Goal: Information Seeking & Learning: Learn about a topic

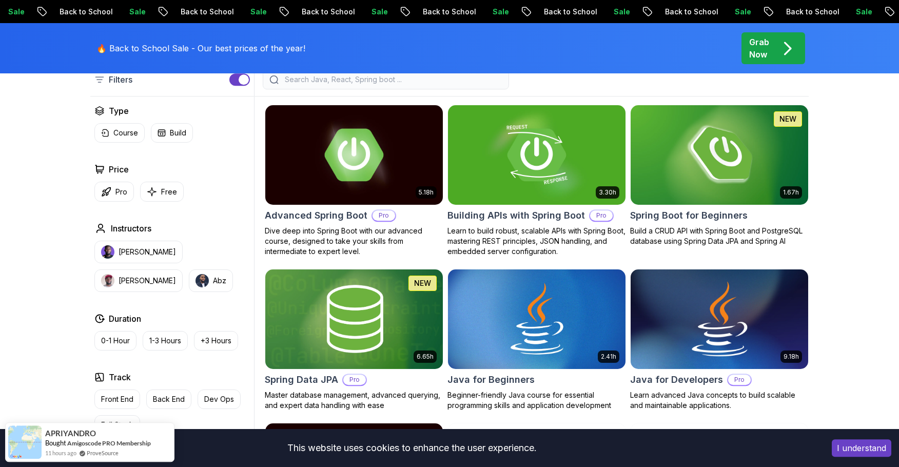
scroll to position [276, 0]
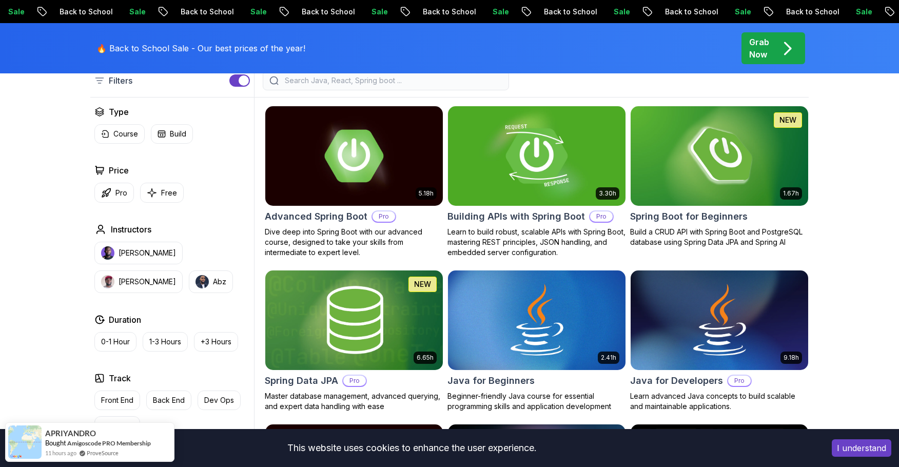
click at [689, 321] on img at bounding box center [719, 320] width 186 height 104
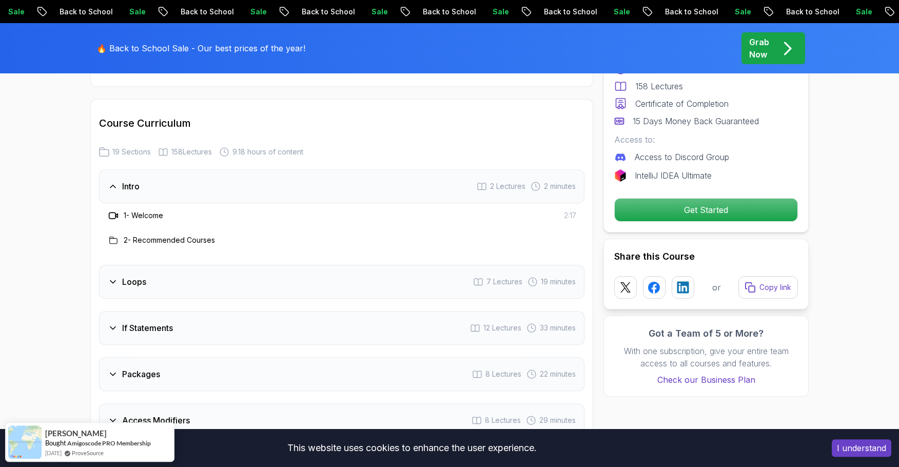
scroll to position [1311, 0]
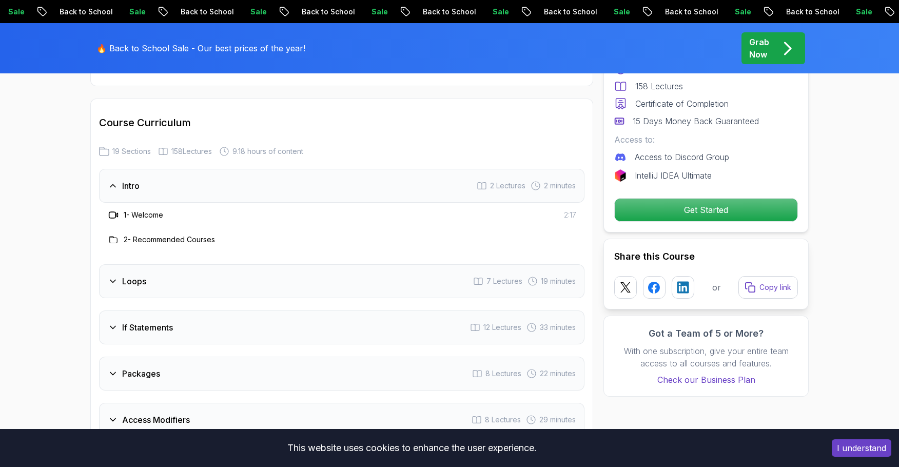
click at [138, 275] on h3 "Loops" at bounding box center [134, 281] width 24 height 12
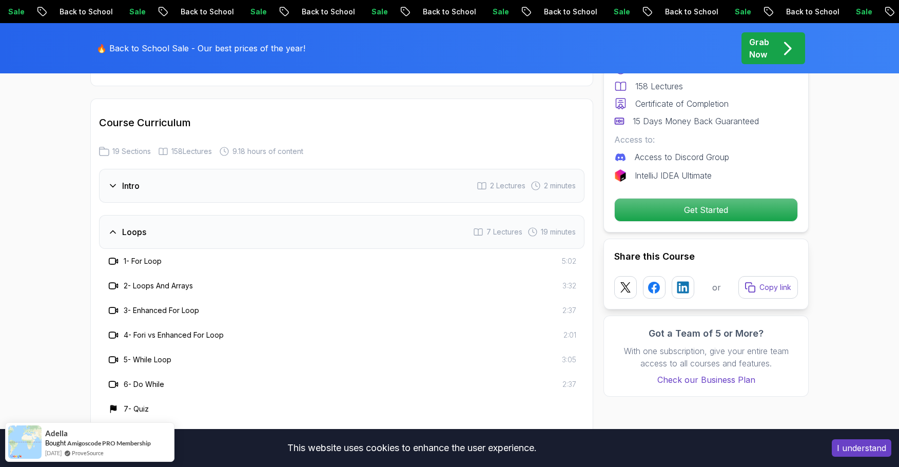
click at [133, 226] on h3 "Loops" at bounding box center [134, 232] width 24 height 12
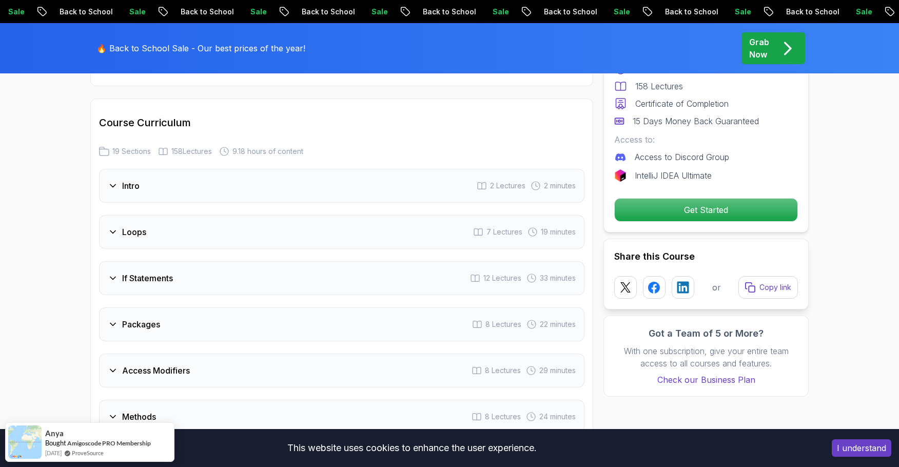
click at [144, 172] on div "Intro 2 Lectures 2 minutes" at bounding box center [342, 186] width 486 height 34
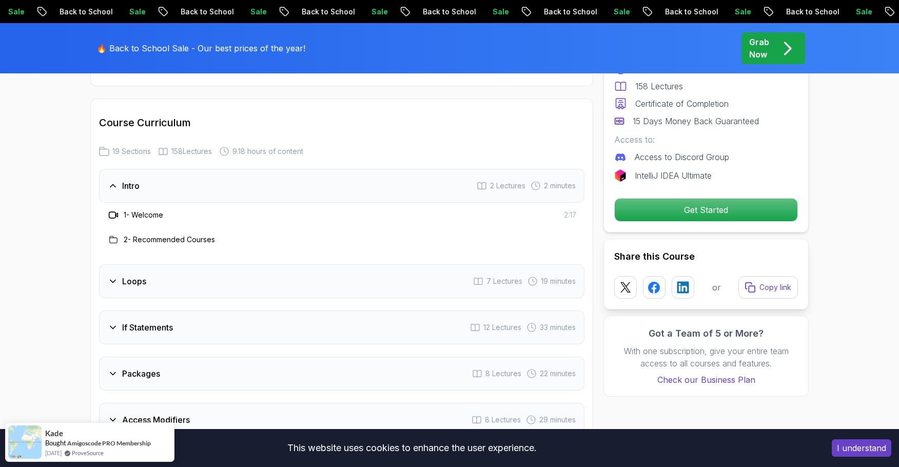
click at [121, 275] on div "Loops" at bounding box center [127, 281] width 39 height 12
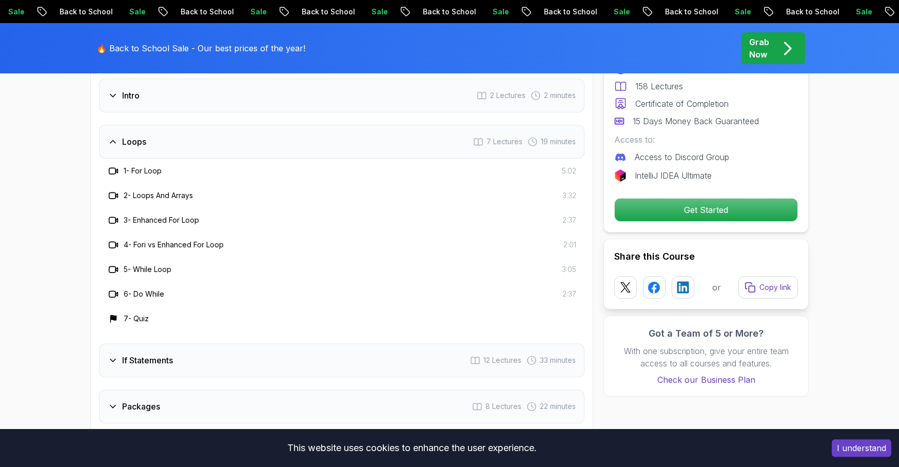
scroll to position [1380, 0]
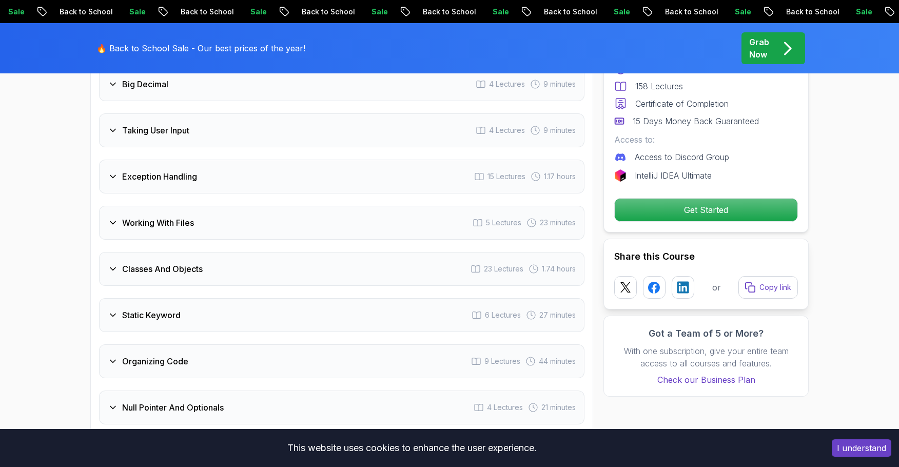
click at [184, 263] on h3 "Classes And Objects" at bounding box center [162, 269] width 81 height 12
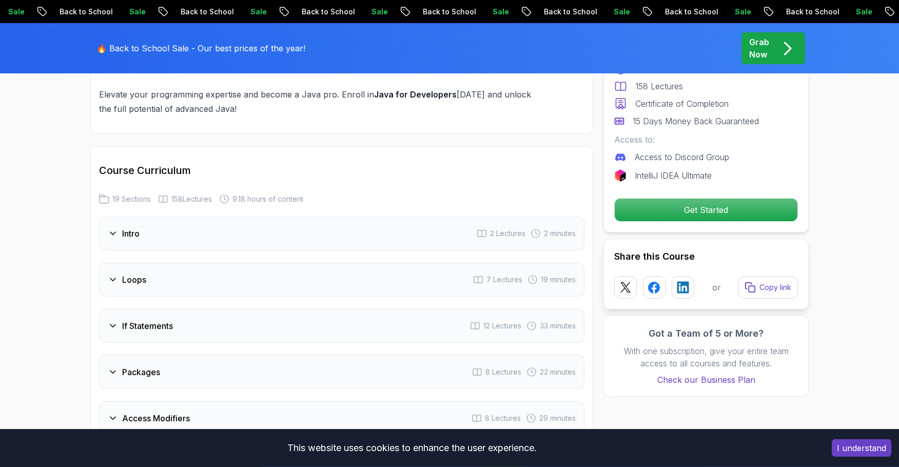
scroll to position [1276, 0]
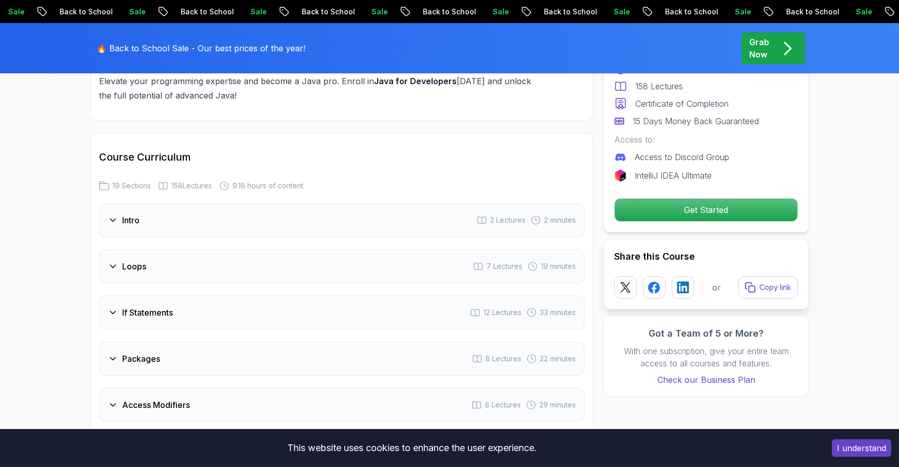
click at [141, 260] on h3 "Loops" at bounding box center [134, 266] width 24 height 12
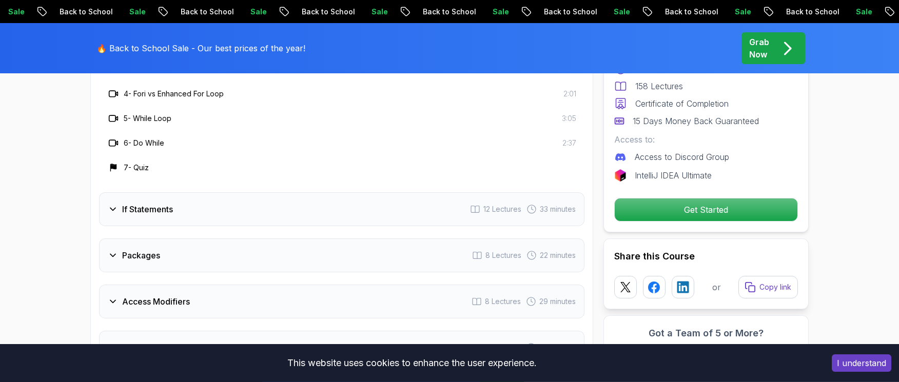
scroll to position [1552, 0]
click at [143, 203] on h3 "If Statements" at bounding box center [147, 209] width 51 height 12
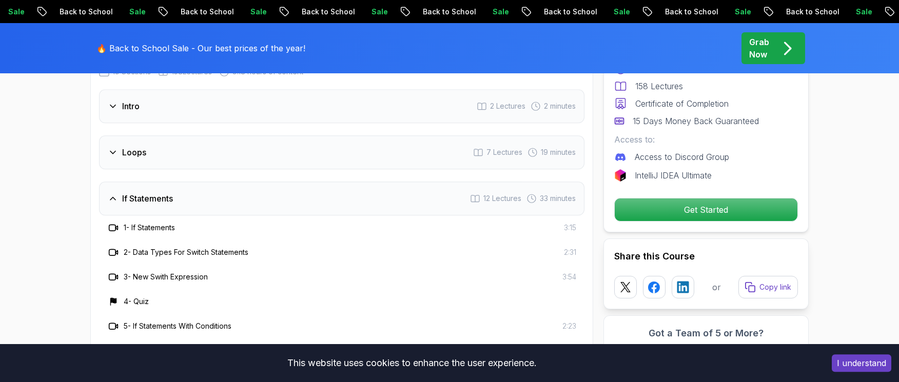
scroll to position [1414, 0]
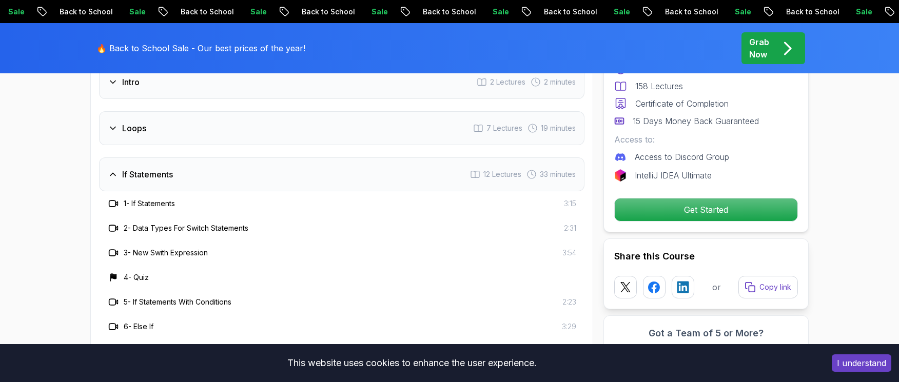
click at [139, 122] on h3 "Loops" at bounding box center [134, 128] width 24 height 12
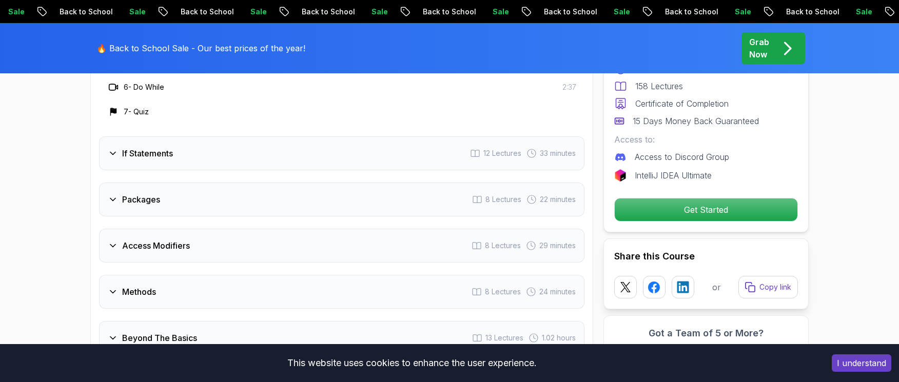
scroll to position [1587, 0]
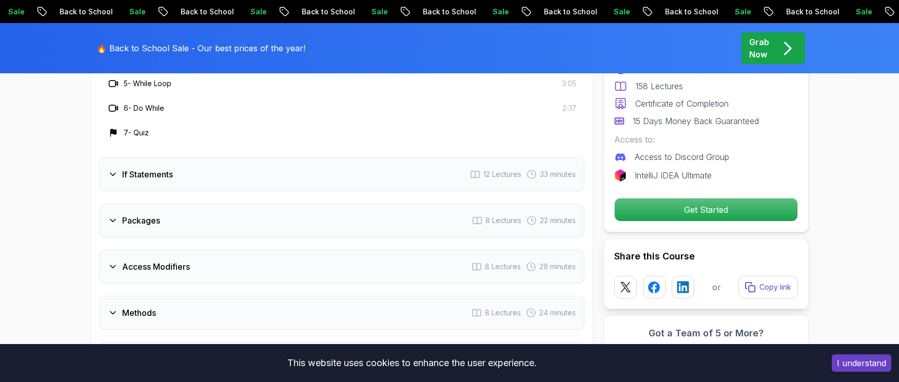
click at [166, 168] on h3 "If Statements" at bounding box center [147, 174] width 51 height 12
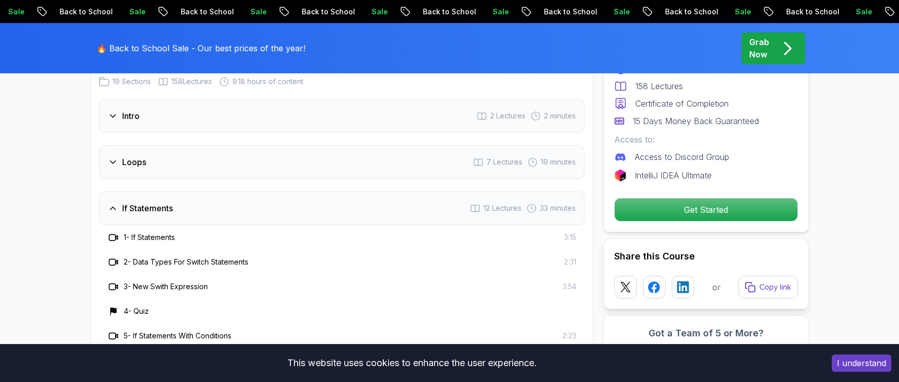
scroll to position [1380, 0]
click at [137, 157] on h3 "Loops" at bounding box center [134, 163] width 24 height 12
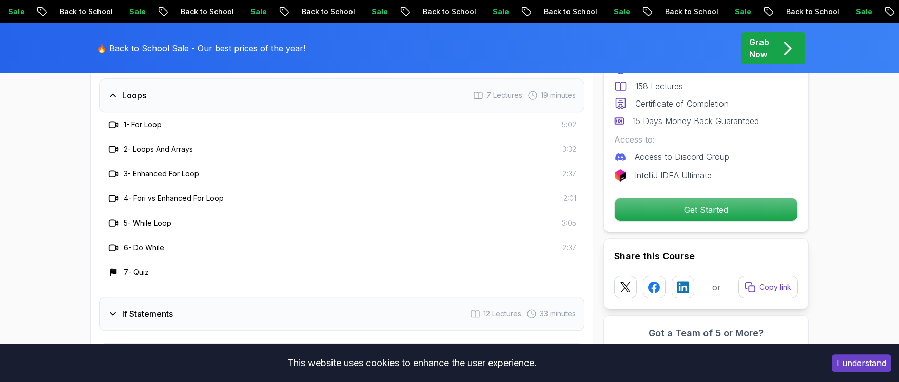
scroll to position [1449, 0]
click at [156, 306] on h3 "If Statements" at bounding box center [147, 312] width 51 height 12
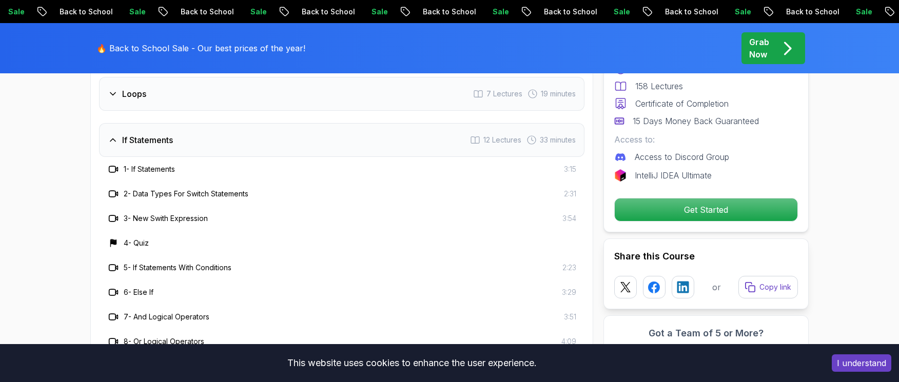
drag, startPoint x: 141, startPoint y: 182, endPoint x: 255, endPoint y: 180, distance: 114.5
click at [255, 188] on div "2 - Data Types For Switch Statements 2:31" at bounding box center [341, 194] width 469 height 12
copy h3 "Data Types For Switch Statements"
drag, startPoint x: 136, startPoint y: 204, endPoint x: 210, endPoint y: 200, distance: 74.6
click at [208, 214] on h3 "3 - New Swith Expression" at bounding box center [166, 219] width 84 height 10
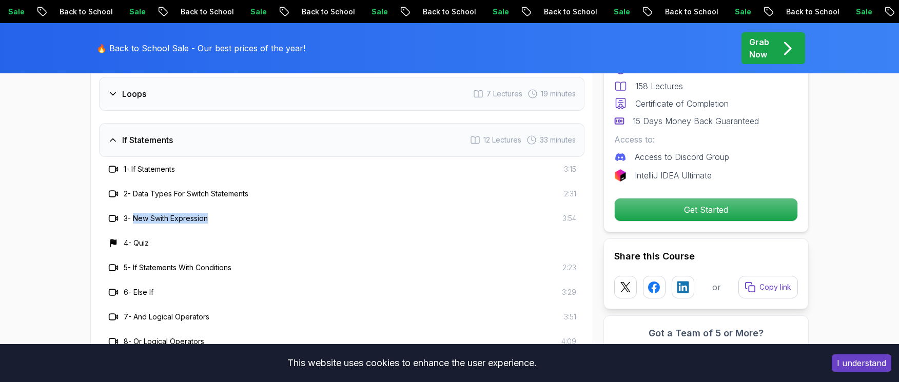
copy h3 "New Swith Expression"
drag, startPoint x: 236, startPoint y: 255, endPoint x: 135, endPoint y: 258, distance: 101.2
click at [135, 263] on h3 "5 - If Statements With Conditions" at bounding box center [178, 268] width 108 height 10
copy h3 "If Statements With Conditions"
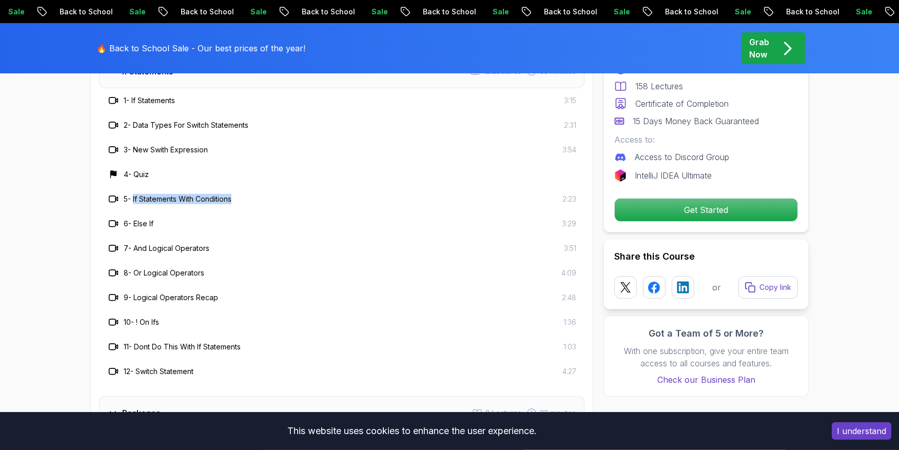
scroll to position [1518, 0]
drag, startPoint x: 137, startPoint y: 138, endPoint x: 217, endPoint y: 135, distance: 80.6
click at [217, 144] on div "3 - New Swith Expression 3:54" at bounding box center [341, 150] width 469 height 12
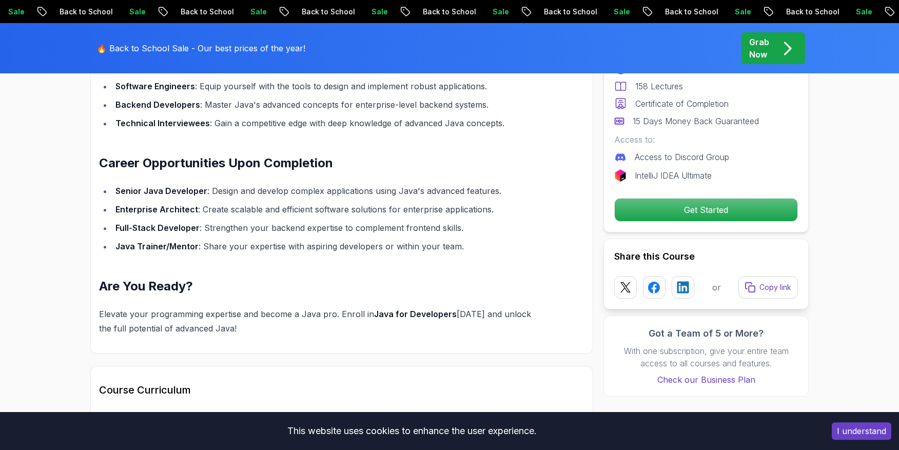
scroll to position [966, 0]
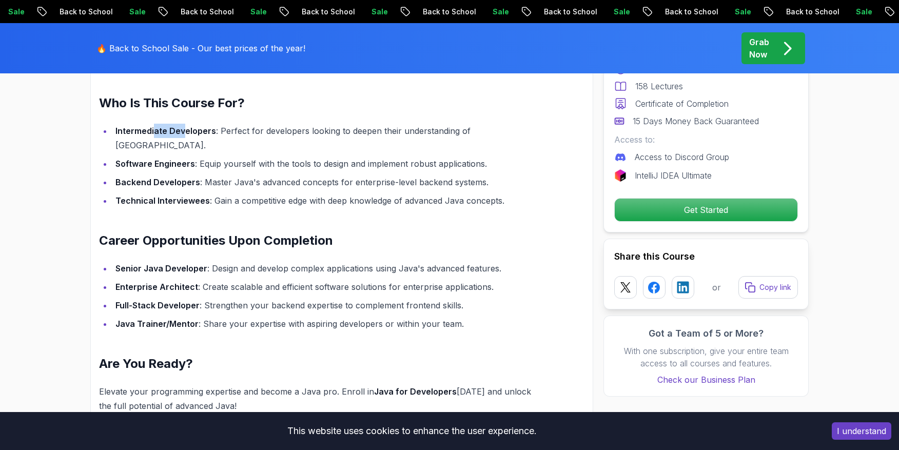
click at [183, 130] on strong "Intermediate Developers" at bounding box center [166, 131] width 101 height 10
click at [131, 159] on strong "Software Engineers" at bounding box center [156, 164] width 80 height 10
drag, startPoint x: 127, startPoint y: 146, endPoint x: 184, endPoint y: 146, distance: 57.0
click at [184, 159] on strong "Software Engineers" at bounding box center [156, 164] width 80 height 10
drag, startPoint x: 139, startPoint y: 165, endPoint x: 176, endPoint y: 168, distance: 37.1
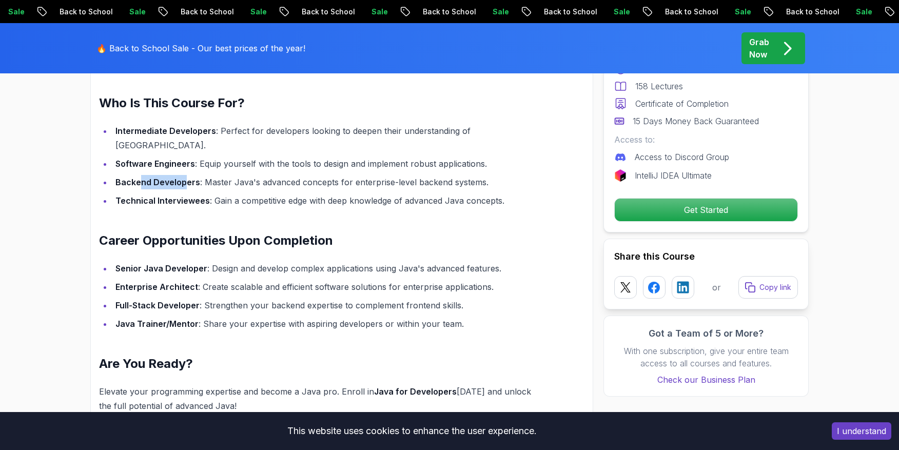
click at [185, 177] on strong "Backend Developers" at bounding box center [158, 182] width 85 height 10
drag, startPoint x: 138, startPoint y: 185, endPoint x: 177, endPoint y: 185, distance: 38.5
click at [177, 196] on strong "Technical Interviewees" at bounding box center [163, 201] width 94 height 10
click at [161, 205] on div "Master Advanced Java Concepts with Java for Developers Take your Java programmi…" at bounding box center [317, 144] width 437 height 539
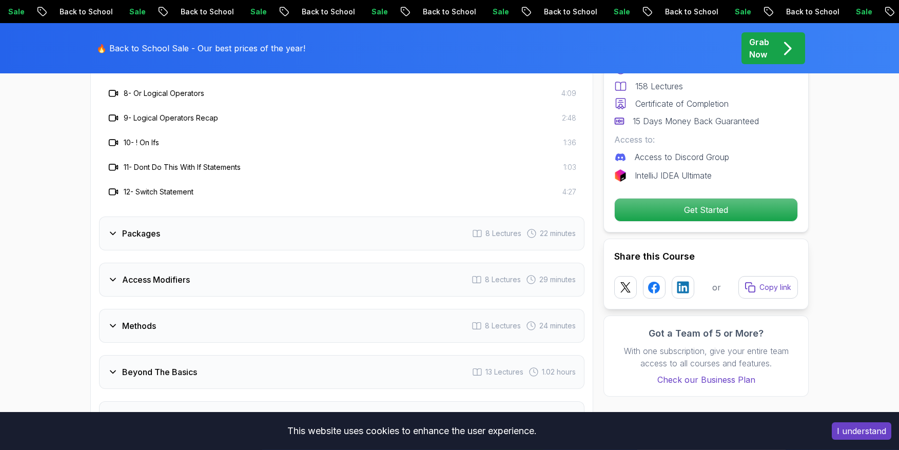
scroll to position [1725, 0]
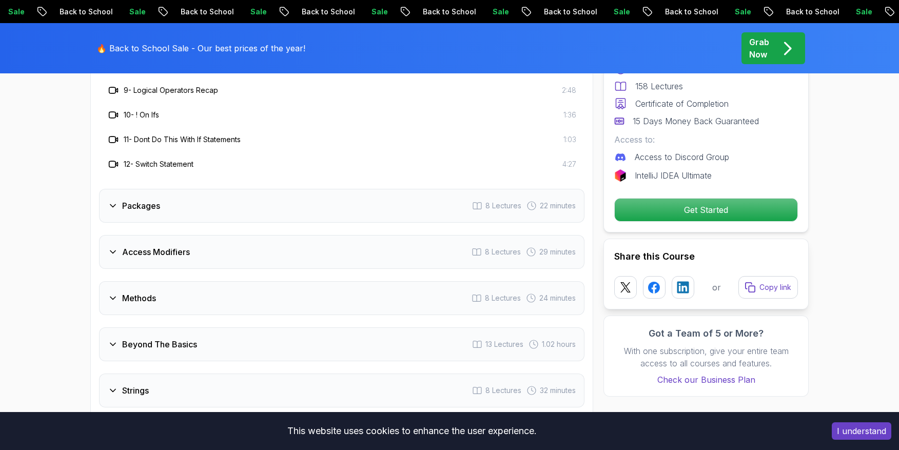
click at [150, 200] on h3 "Packages" at bounding box center [141, 206] width 38 height 12
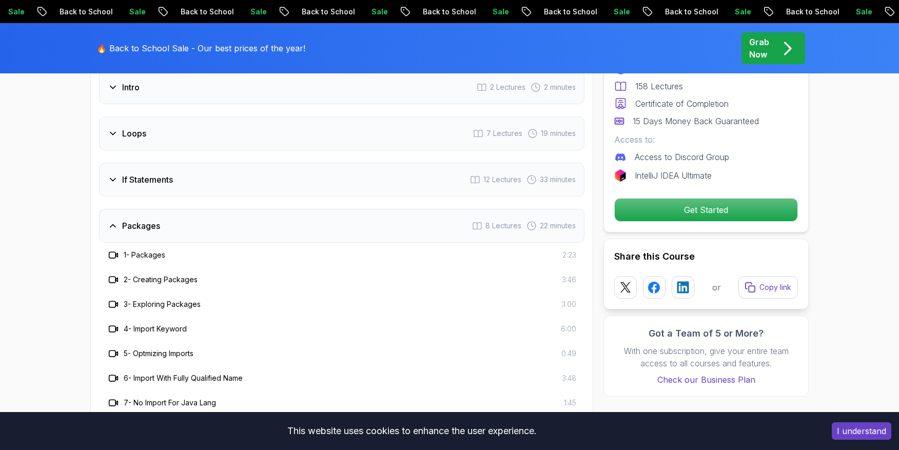
scroll to position [1380, 0]
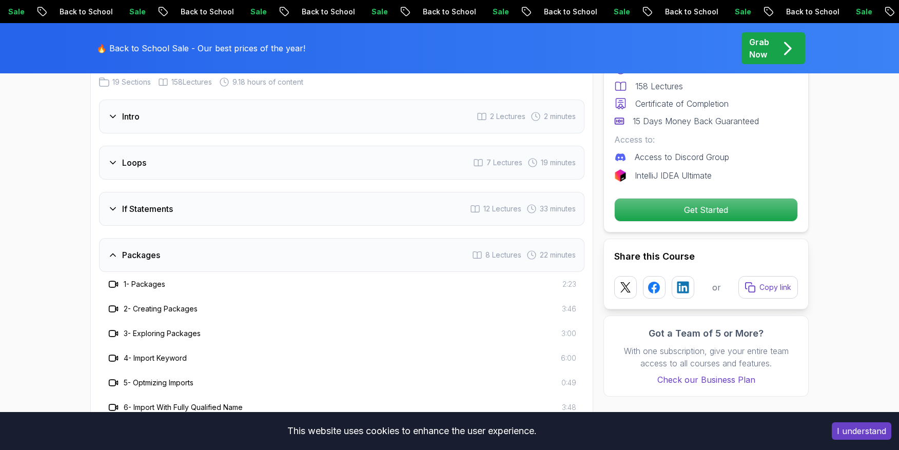
click at [150, 203] on h3 "If Statements" at bounding box center [147, 209] width 51 height 12
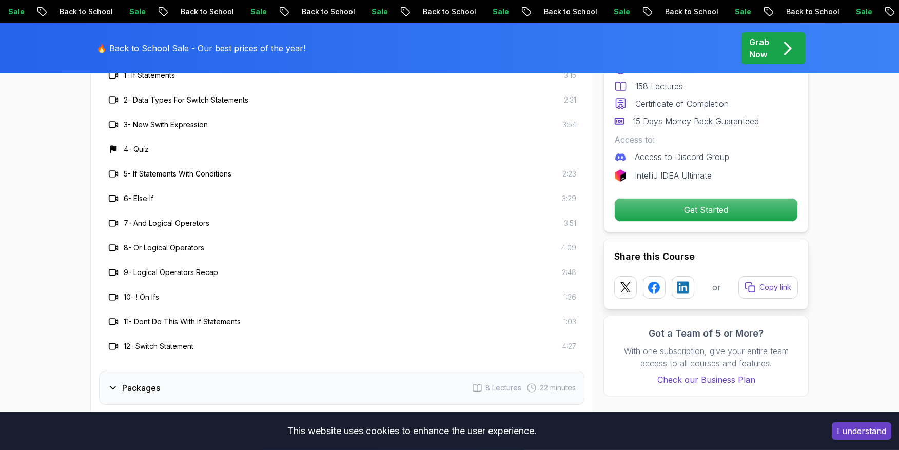
scroll to position [1518, 0]
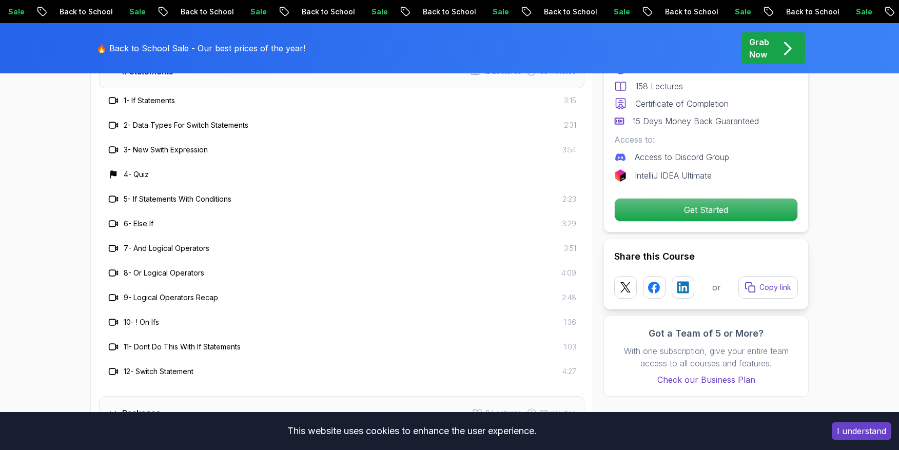
drag, startPoint x: 160, startPoint y: 210, endPoint x: 137, endPoint y: 212, distance: 23.7
click at [137, 218] on div "6 - Else If 3:29" at bounding box center [341, 224] width 469 height 12
copy h3 "Else If"
drag, startPoint x: 136, startPoint y: 237, endPoint x: 217, endPoint y: 234, distance: 81.7
click at [215, 242] on div "7 - And Logical Operators 3:51" at bounding box center [341, 248] width 469 height 12
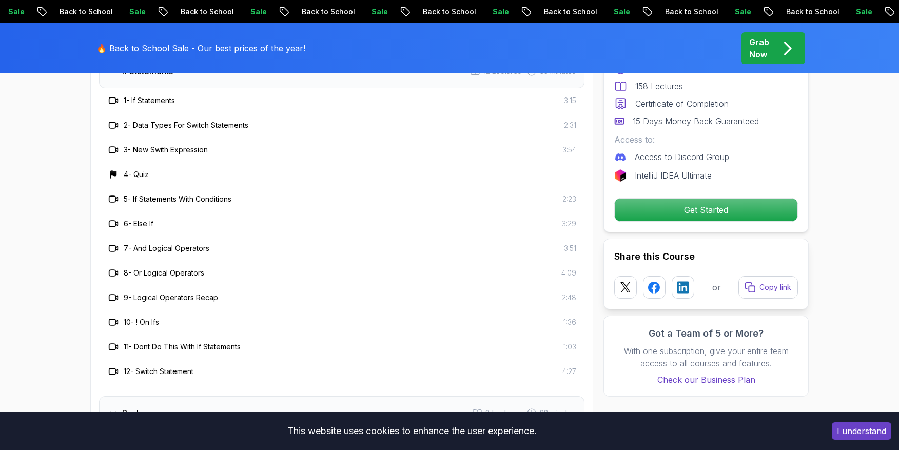
copy h3 "And Logical Operators"
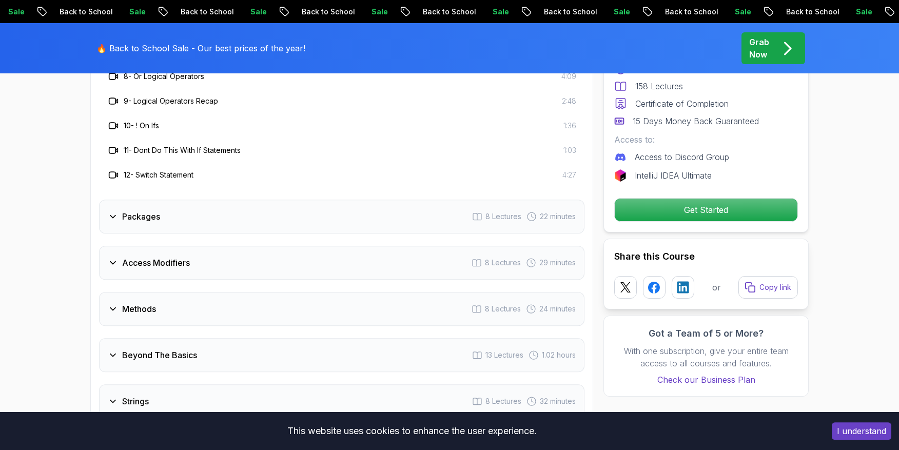
scroll to position [1725, 0]
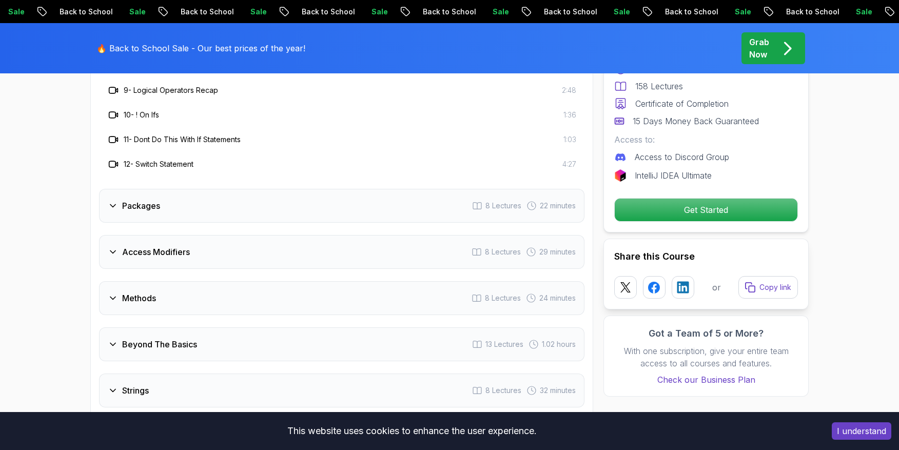
click at [146, 200] on h3 "Packages" at bounding box center [141, 206] width 38 height 12
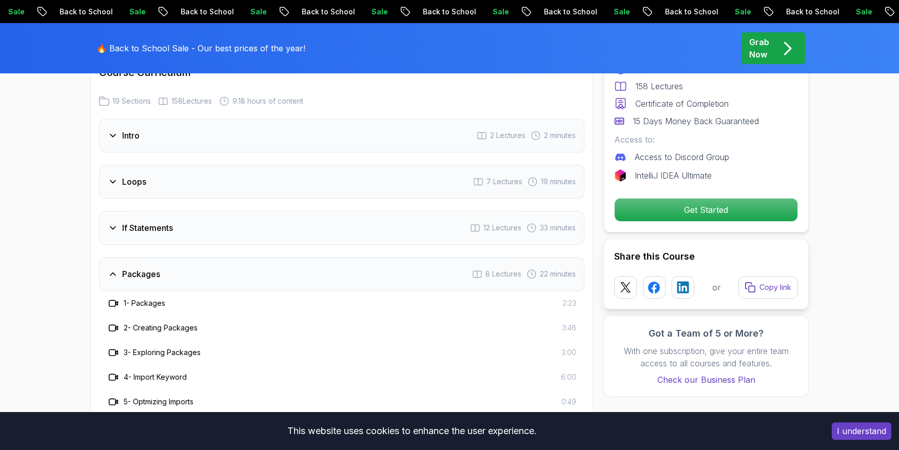
scroll to position [1311, 0]
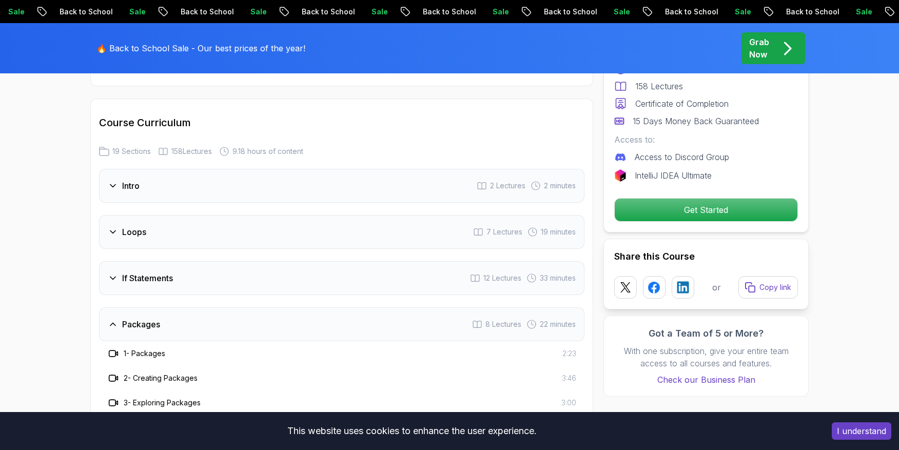
click at [143, 272] on h3 "If Statements" at bounding box center [147, 278] width 51 height 12
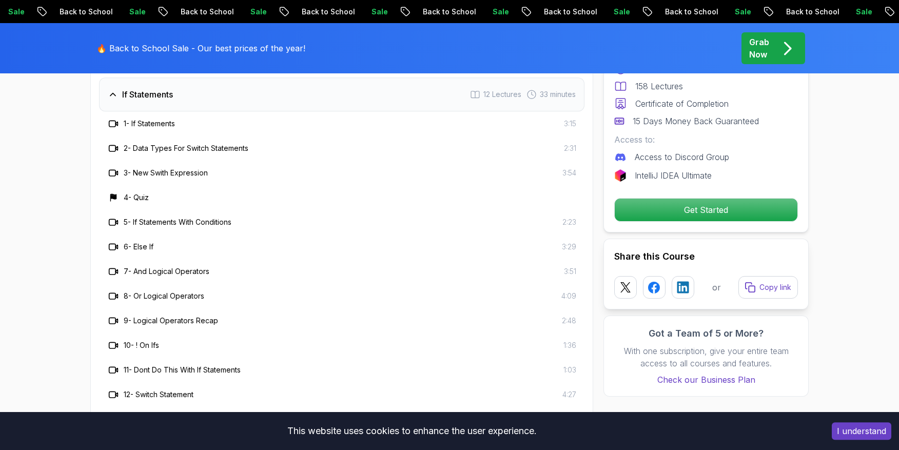
scroll to position [1518, 0]
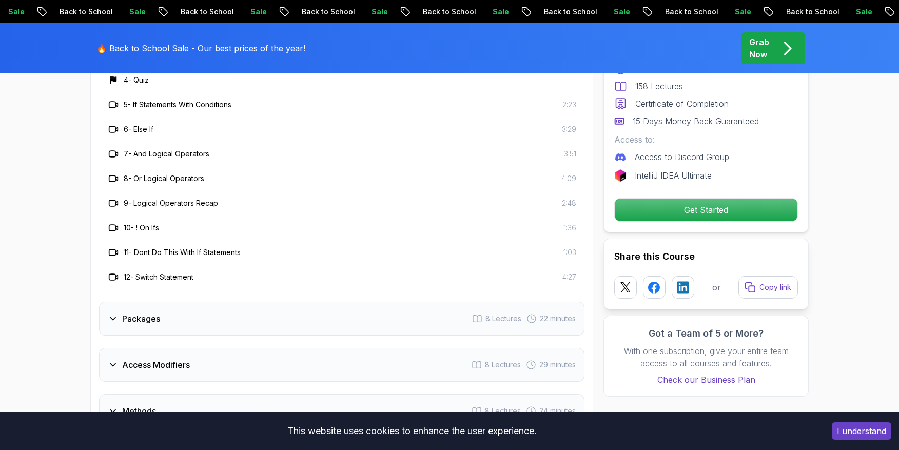
scroll to position [1794, 0]
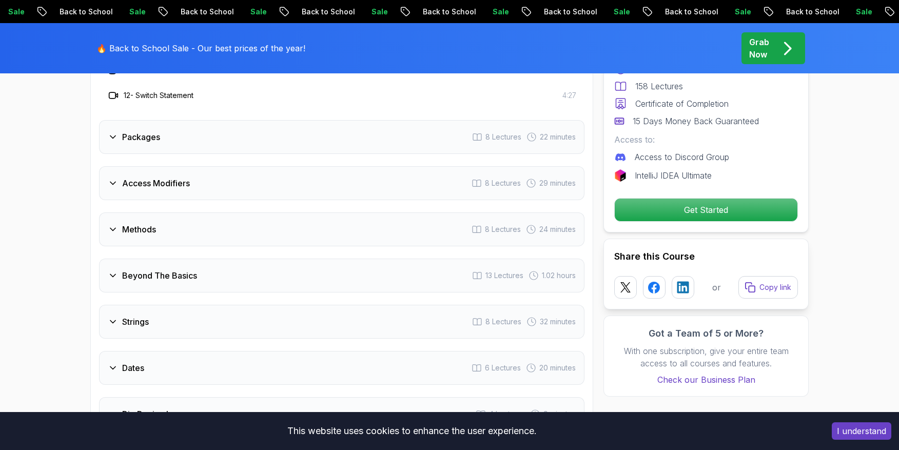
click at [135, 177] on h3 "Access Modifiers" at bounding box center [156, 183] width 68 height 12
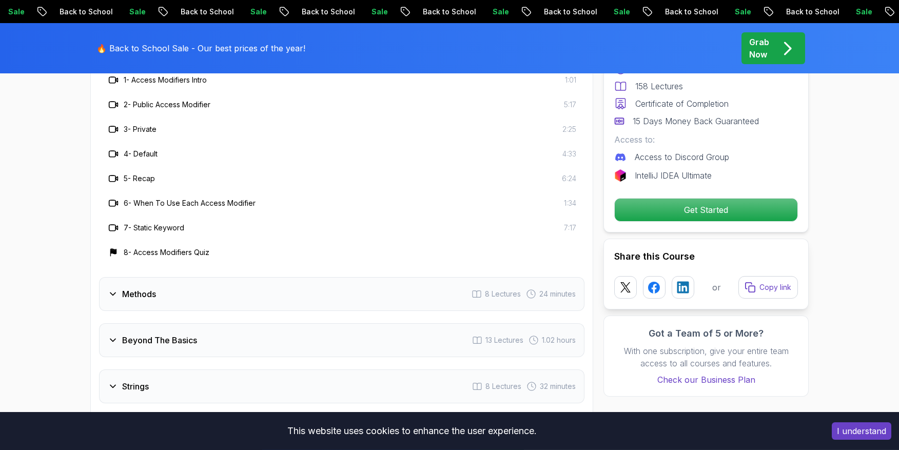
scroll to position [1587, 0]
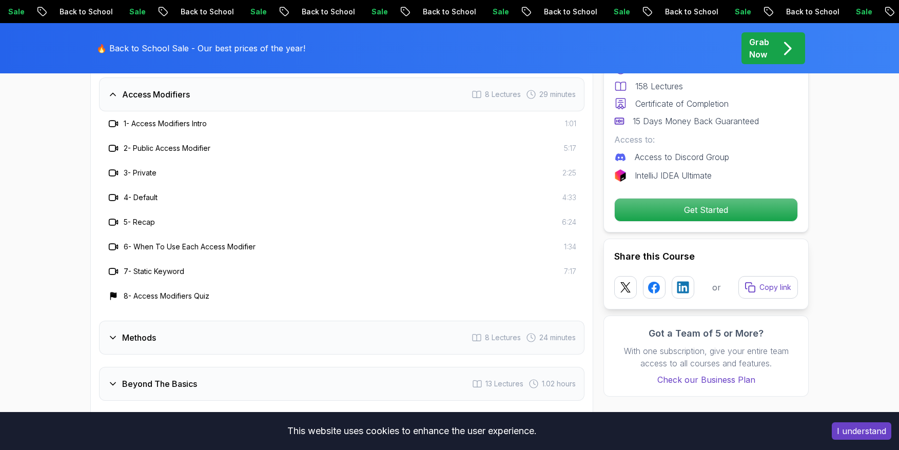
click at [138, 332] on h3 "Methods" at bounding box center [139, 338] width 34 height 12
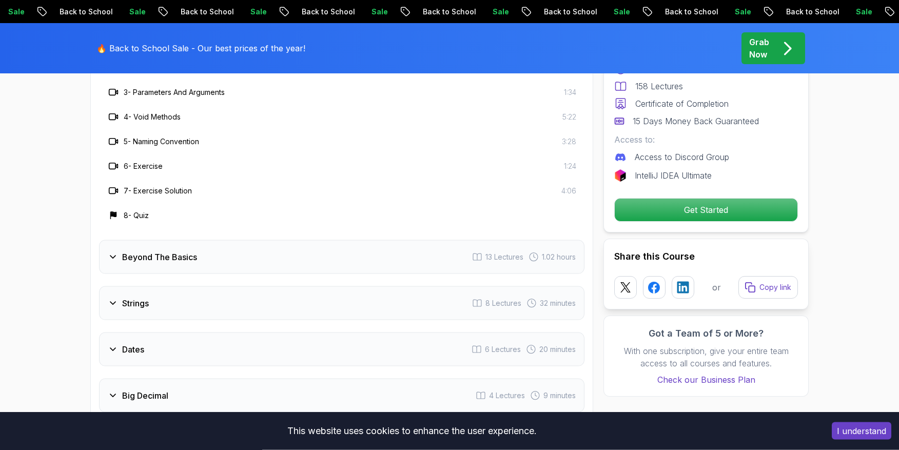
scroll to position [1725, 0]
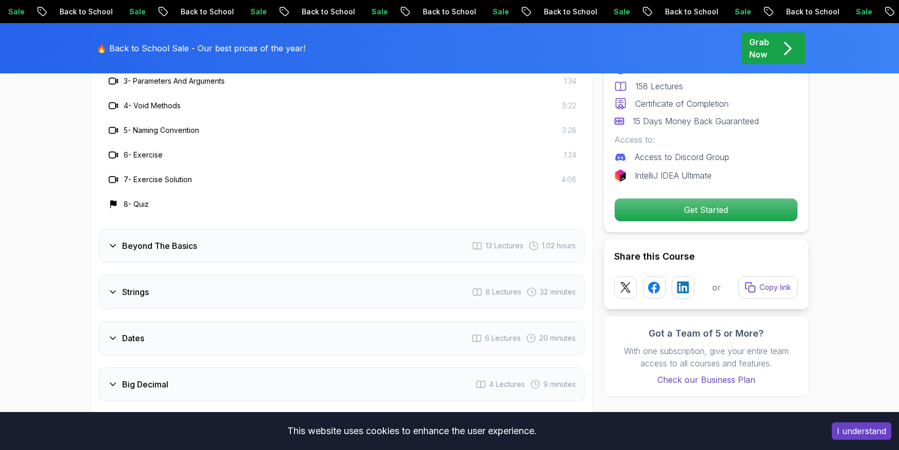
click at [157, 240] on h3 "Beyond The Basics" at bounding box center [159, 246] width 75 height 12
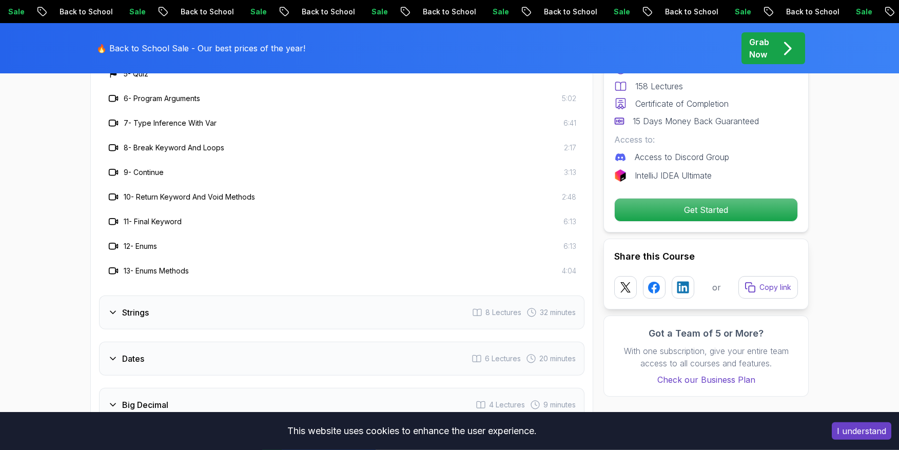
scroll to position [1863, 0]
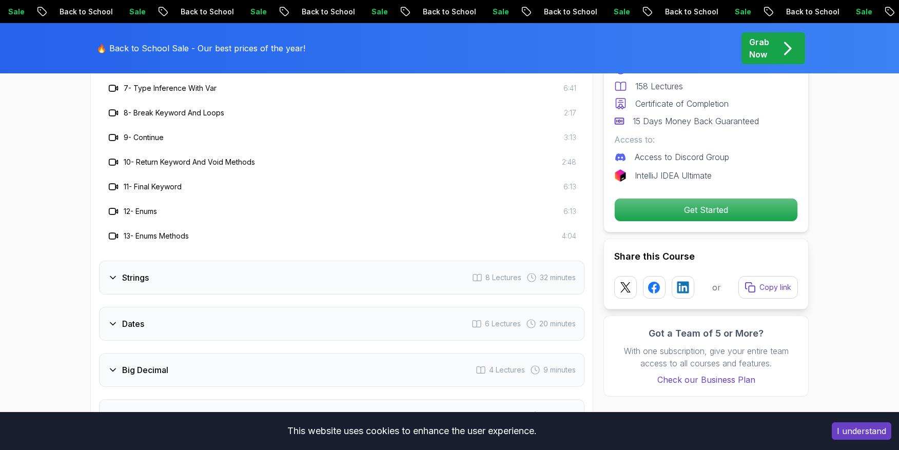
click at [136, 272] on h3 "Strings" at bounding box center [135, 278] width 27 height 12
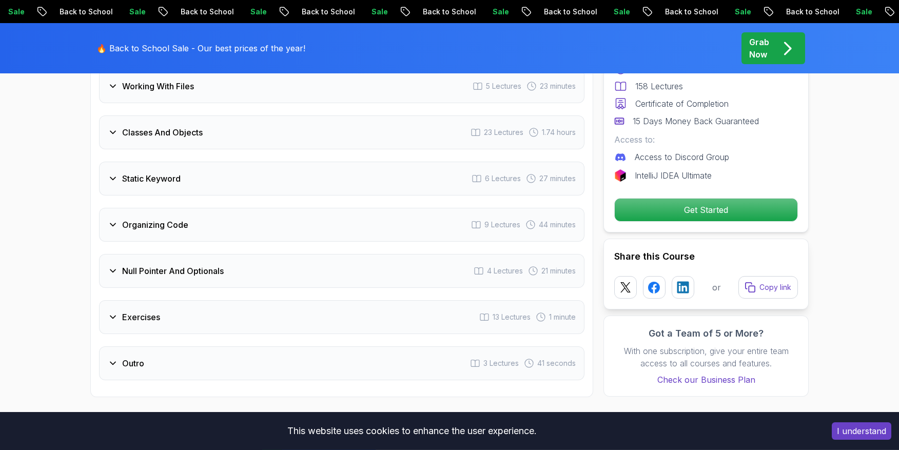
scroll to position [2139, 0]
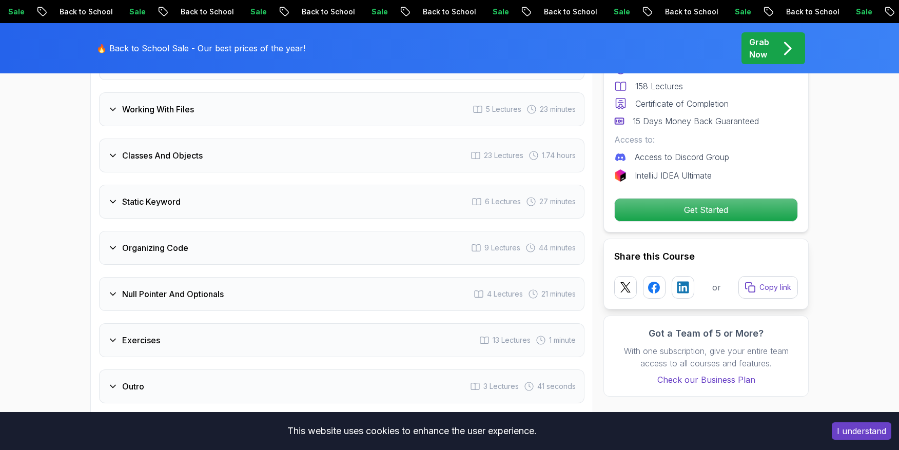
click at [181, 149] on h3 "Classes And Objects" at bounding box center [162, 155] width 81 height 12
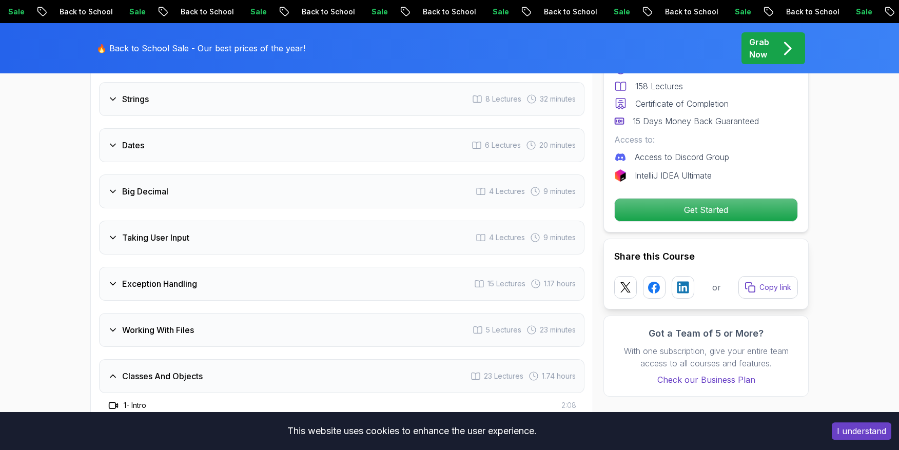
scroll to position [1725, 0]
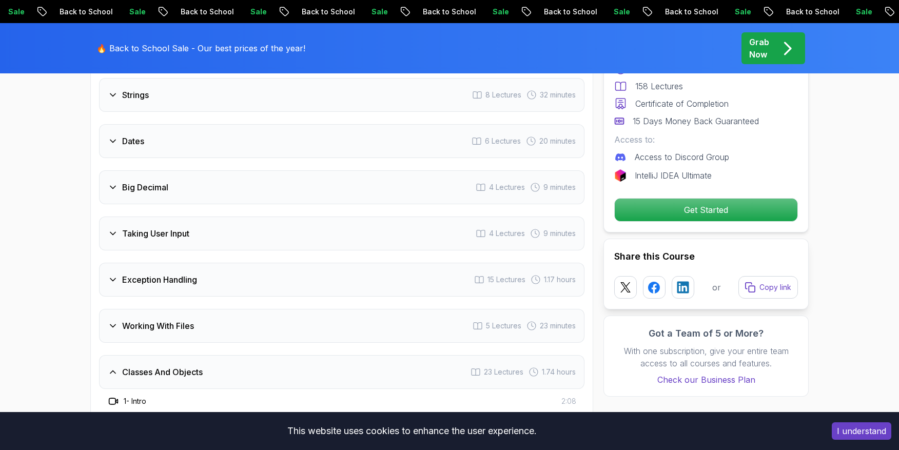
click at [160, 227] on h3 "Taking User Input" at bounding box center [155, 233] width 67 height 12
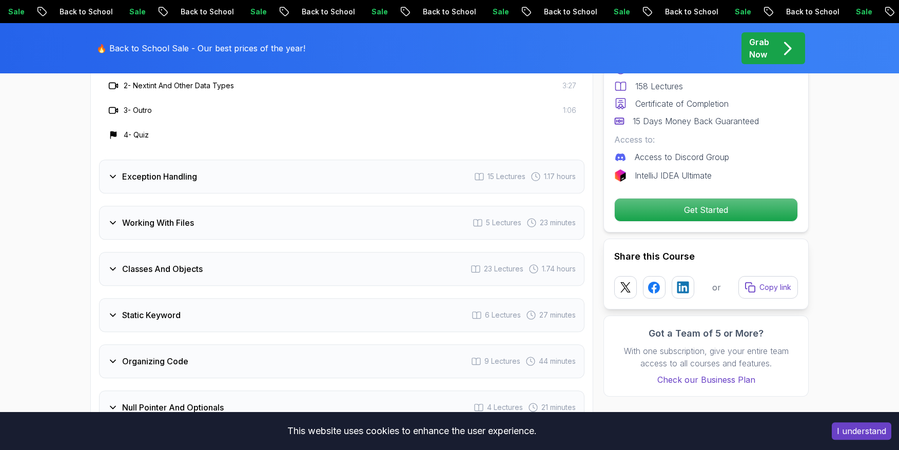
scroll to position [1932, 0]
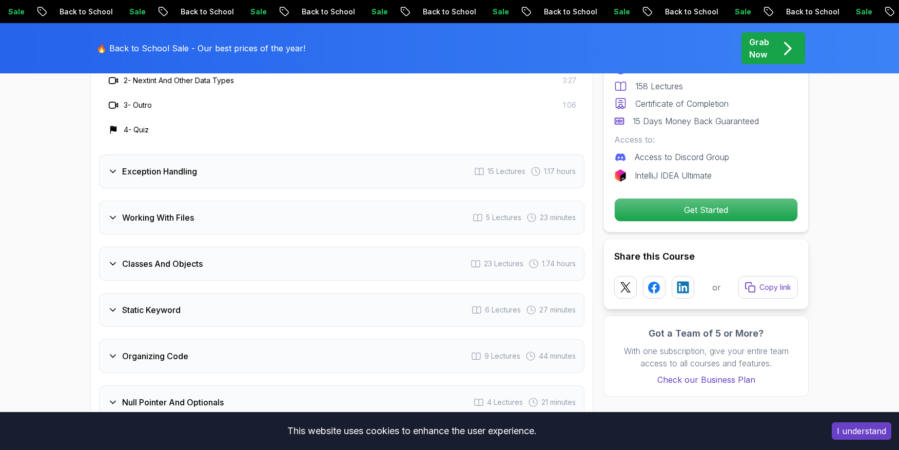
click at [158, 165] on h3 "Exception Handling" at bounding box center [159, 171] width 75 height 12
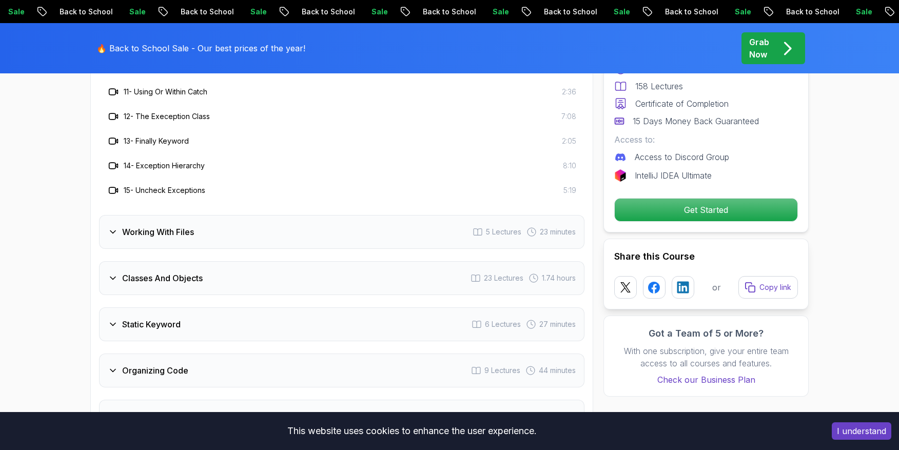
scroll to position [2208, 0]
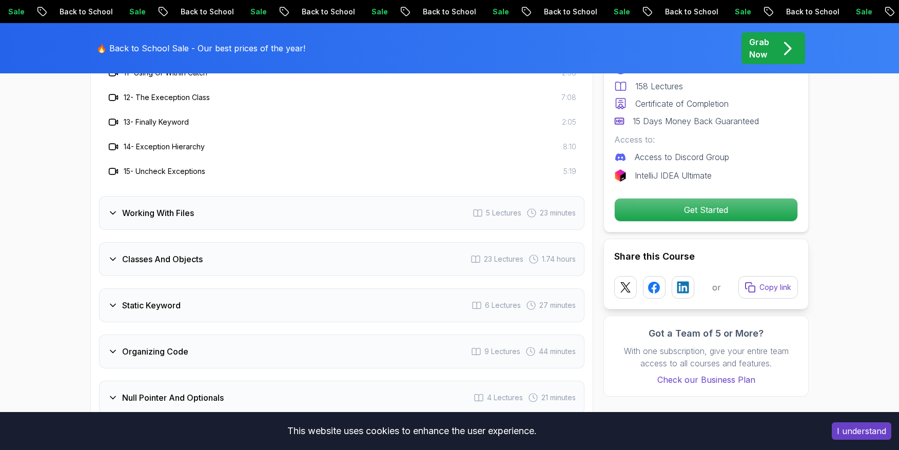
click at [166, 207] on h3 "Working With Files" at bounding box center [158, 213] width 72 height 12
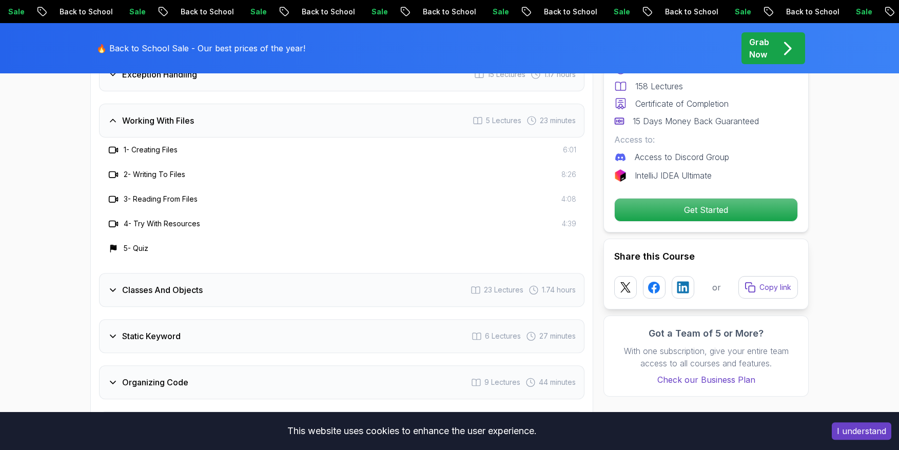
scroll to position [1863, 0]
